Goal: Check status: Check status

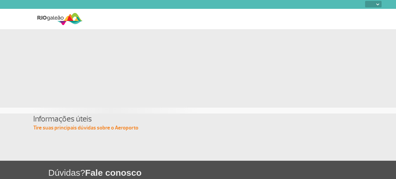
select select
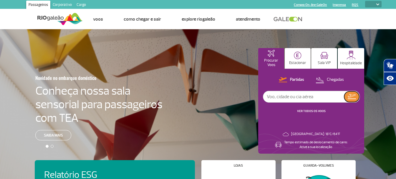
click at [353, 97] on img at bounding box center [352, 96] width 8 height 5
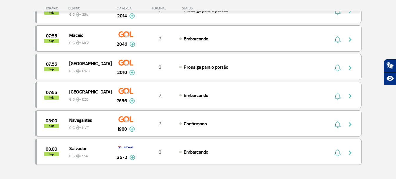
scroll to position [530, 0]
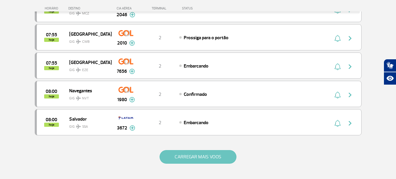
click at [190, 156] on button "CARREGAR MAIS VOOS" at bounding box center [198, 157] width 77 height 14
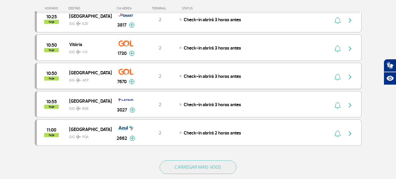
scroll to position [1090, 0]
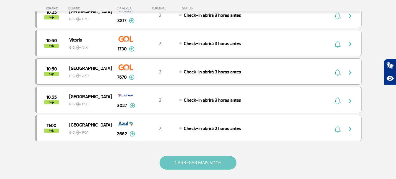
click at [184, 165] on button "CARREGAR MAIS VOOS" at bounding box center [198, 163] width 77 height 14
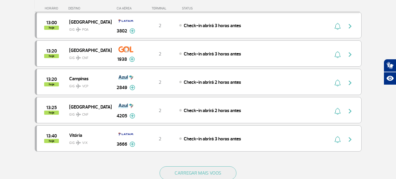
scroll to position [1679, 0]
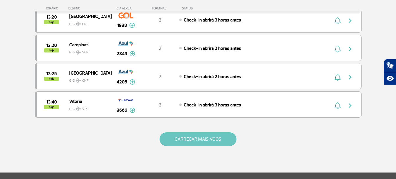
click at [180, 143] on button "CARREGAR MAIS VOOS" at bounding box center [198, 139] width 77 height 14
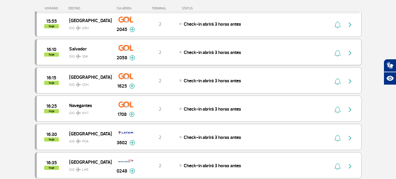
scroll to position [2210, 0]
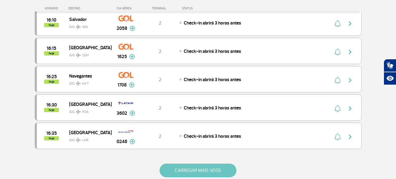
click at [190, 172] on button "CARREGAR MAIS VOOS" at bounding box center [198, 171] width 77 height 14
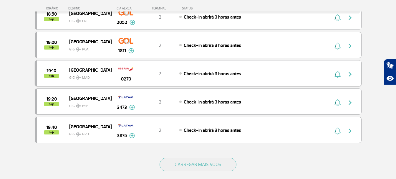
scroll to position [2799, 0]
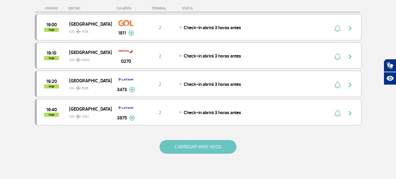
click at [215, 142] on button "CARREGAR MAIS VOOS" at bounding box center [198, 147] width 77 height 14
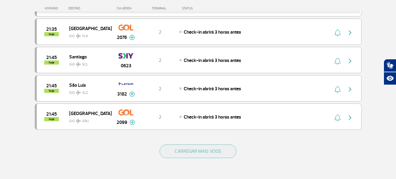
scroll to position [3388, 0]
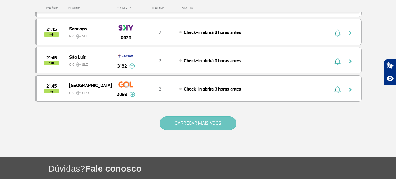
click at [175, 124] on button "CARREGAR MAIS VOOS" at bounding box center [198, 123] width 77 height 14
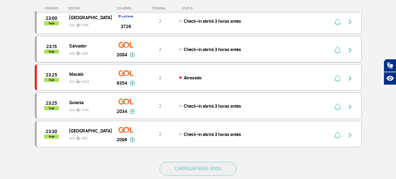
scroll to position [3918, 0]
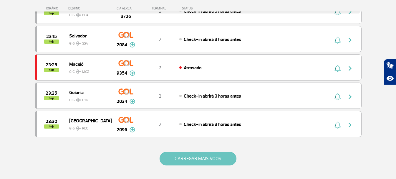
click at [165, 153] on button "CARREGAR MAIS VOOS" at bounding box center [198, 159] width 77 height 14
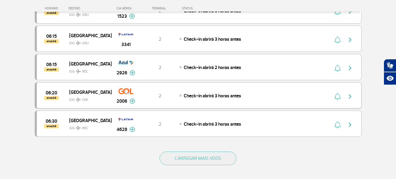
scroll to position [4508, 0]
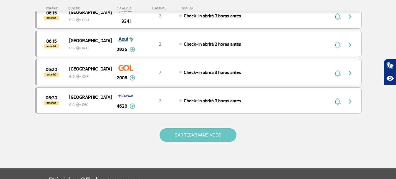
click at [179, 137] on button "CARREGAR MAIS VOOS" at bounding box center [198, 135] width 77 height 14
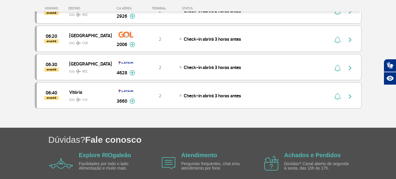
scroll to position [4479, 0]
